Goal: Transaction & Acquisition: Purchase product/service

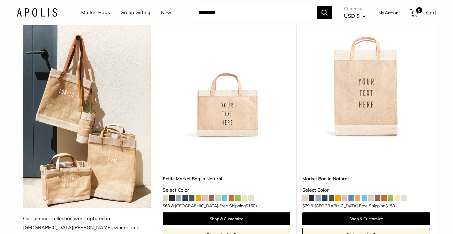
scroll to position [79, 0]
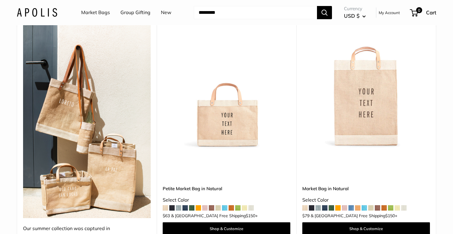
click at [0, 0] on img at bounding box center [0, 0] width 0 height 0
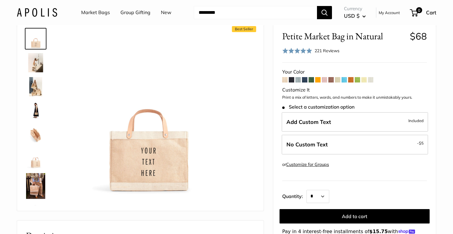
scroll to position [27, 0]
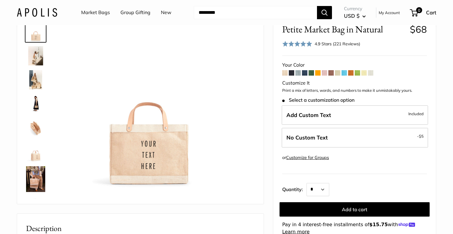
click at [43, 58] on img at bounding box center [35, 55] width 19 height 19
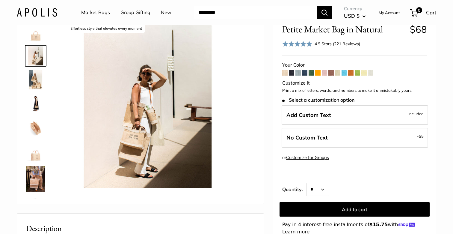
click at [39, 84] on img at bounding box center [35, 79] width 19 height 19
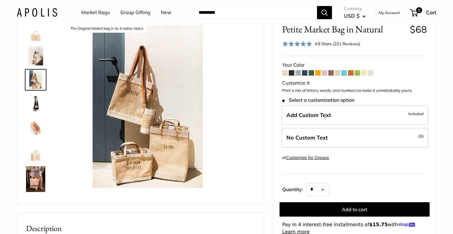
click at [131, 15] on link "Group Gifting" at bounding box center [136, 12] width 30 height 9
